Goal: Information Seeking & Learning: Find specific fact

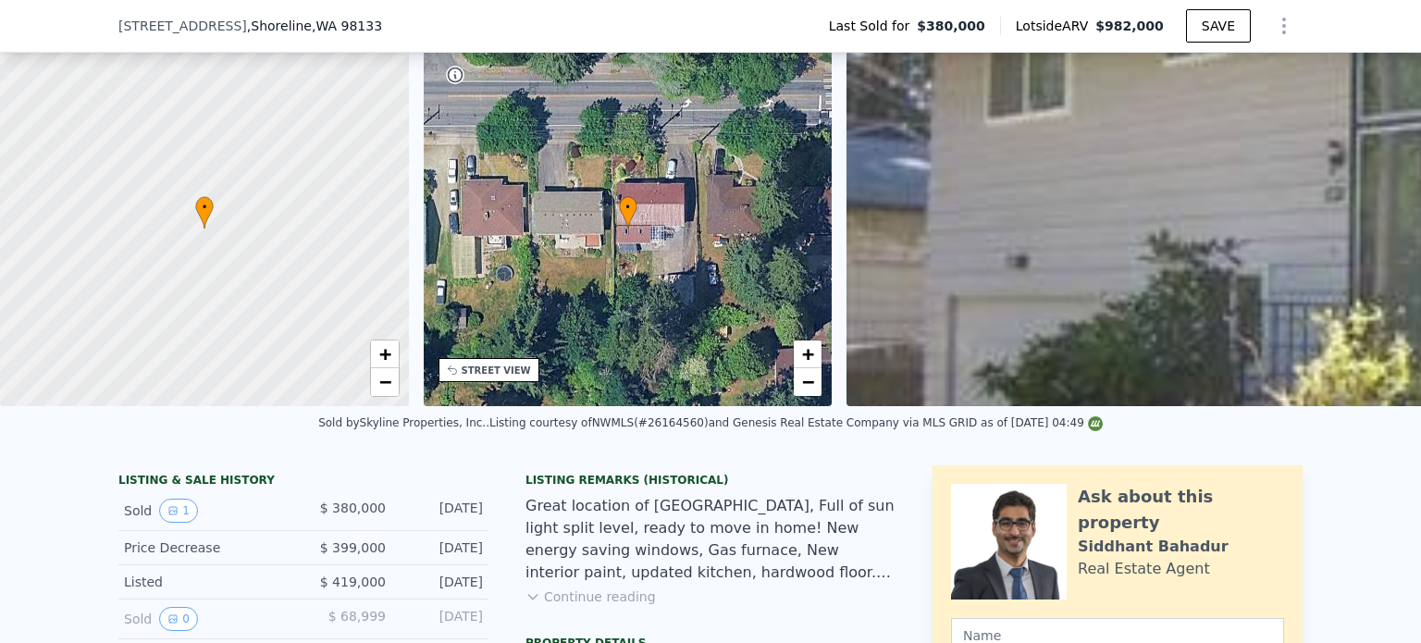
scroll to position [796, 0]
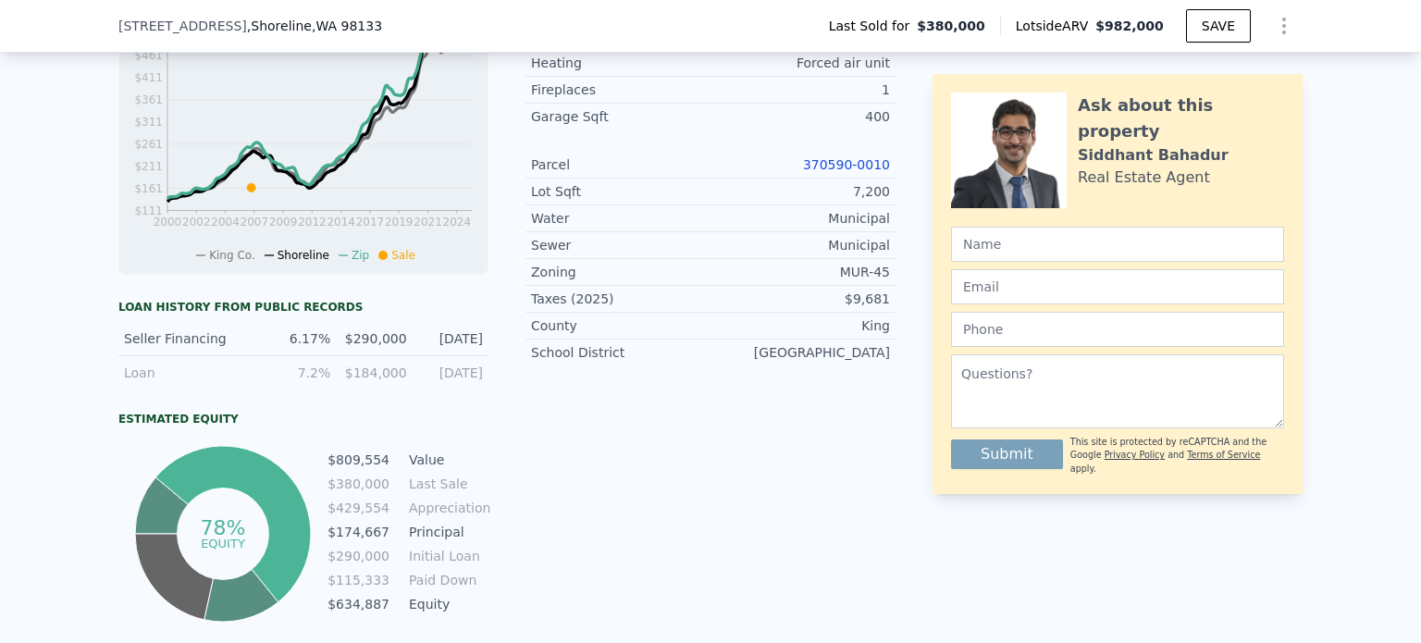
click at [865, 172] on link "370590-0010" at bounding box center [846, 164] width 87 height 15
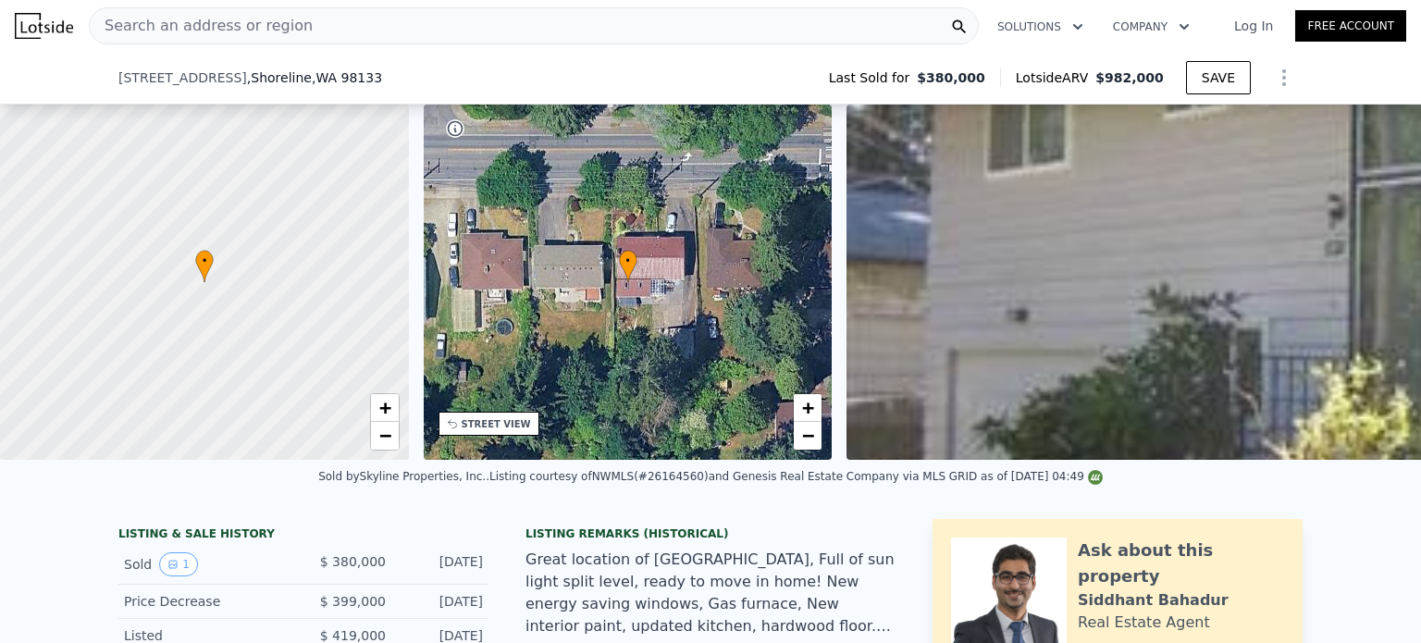
scroll to position [631, 0]
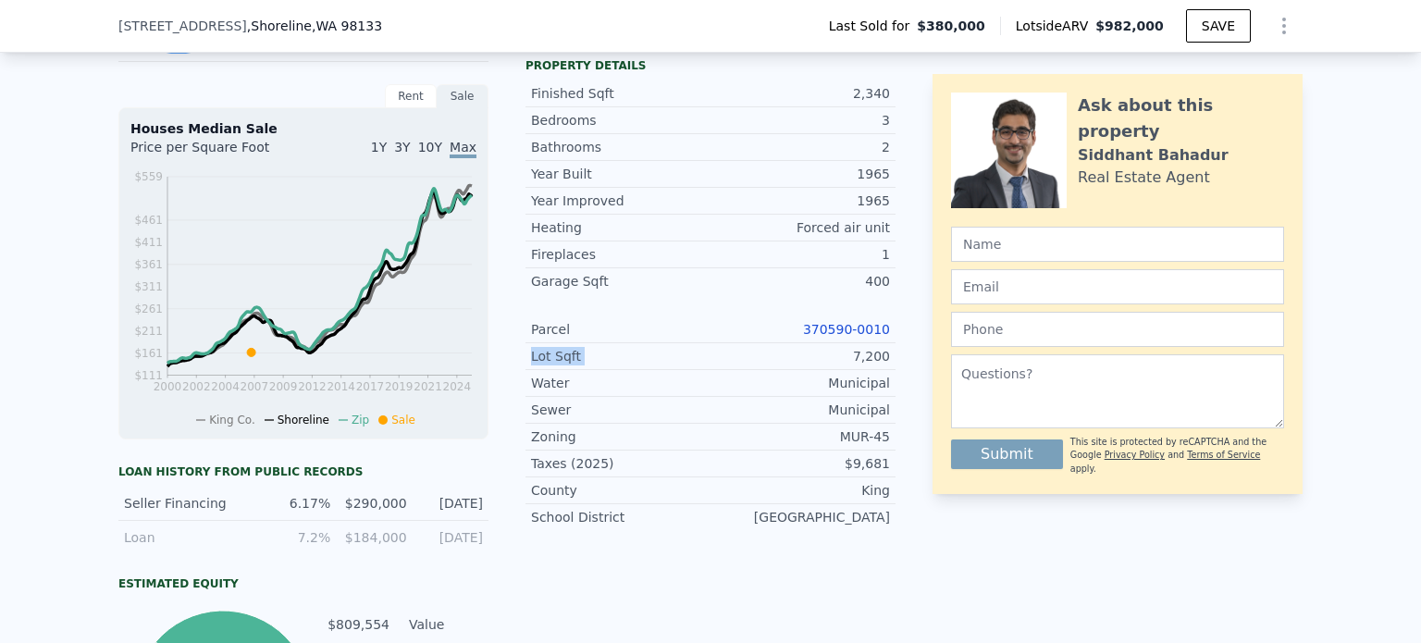
drag, startPoint x: 781, startPoint y: 356, endPoint x: 899, endPoint y: 344, distance: 119.0
click at [899, 344] on div "LISTING & SALE HISTORY Sold 1 $ 380,000 [DATE] Price Decrease $ 399,000 [DATE] …" at bounding box center [710, 339] width 1184 height 903
drag, startPoint x: 808, startPoint y: 343, endPoint x: 885, endPoint y: 346, distance: 76.9
click at [885, 343] on div "Parcel 370590-0010" at bounding box center [711, 329] width 370 height 27
copy link "370590-0010"
